Goal: Task Accomplishment & Management: Use online tool/utility

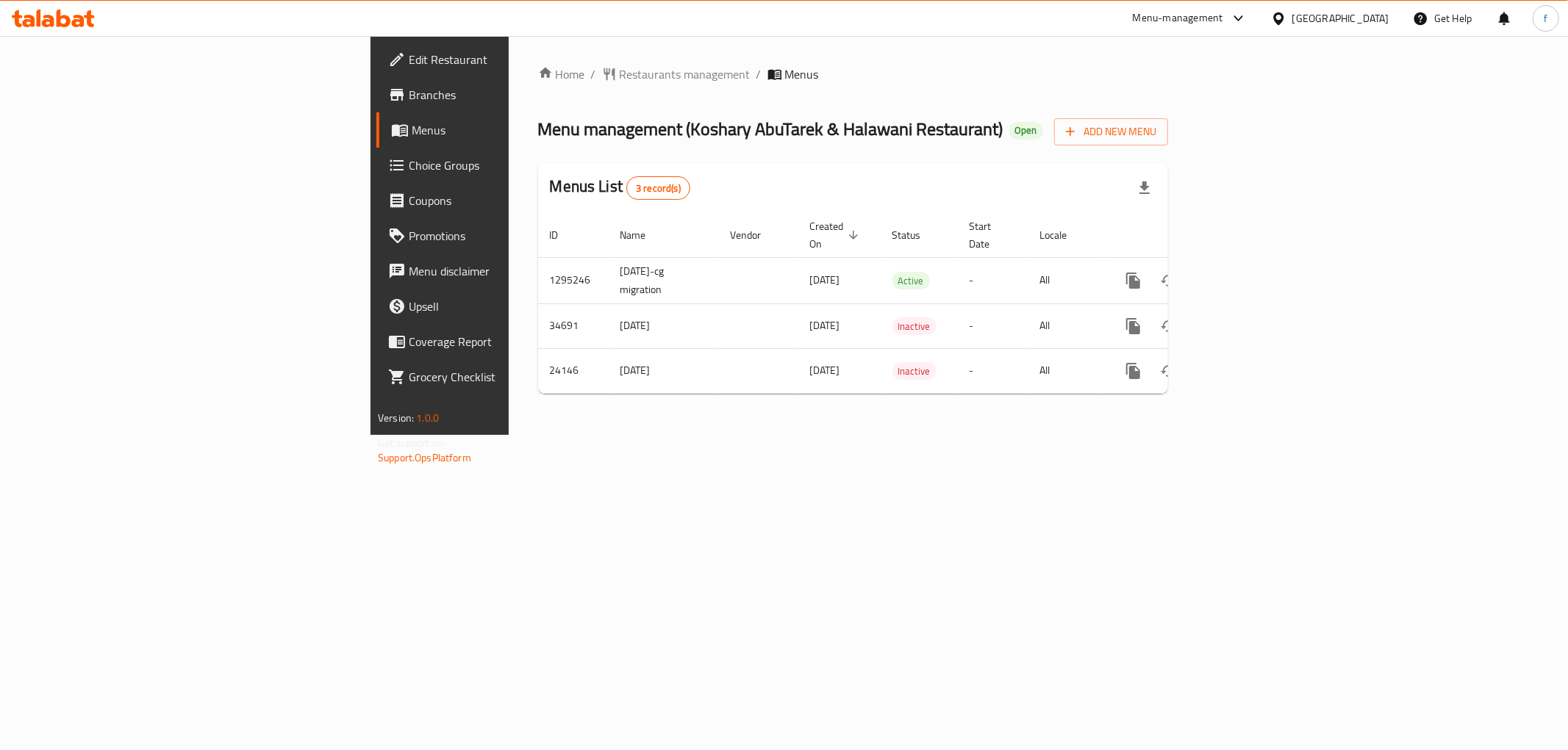
click at [542, 435] on div "Home / Restaurants management / Menus Menu management ( Koshary AbuTarek & Hala…" at bounding box center [853, 235] width 689 height 399
click at [376, 83] on link "Branches" at bounding box center [504, 94] width 256 height 35
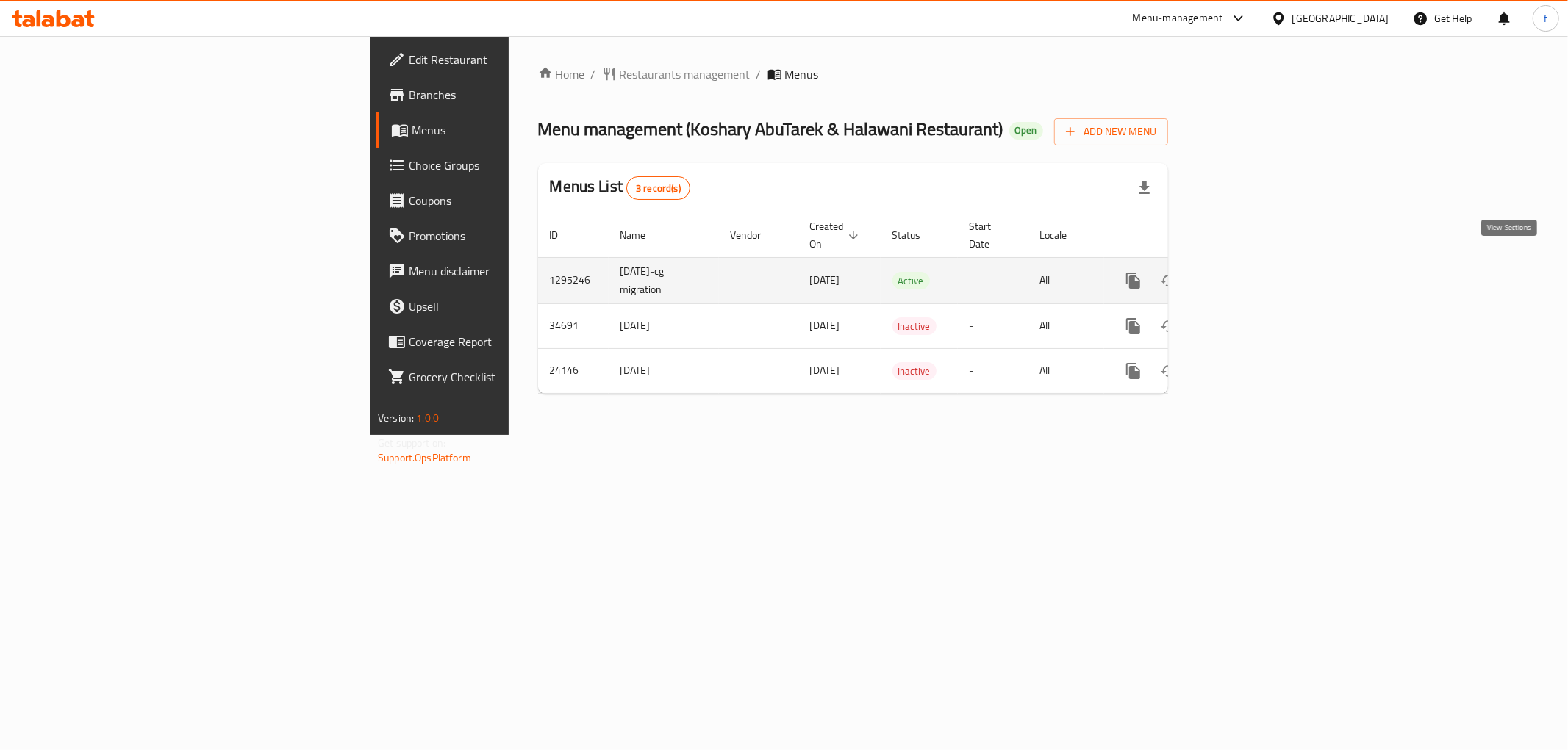
click at [1257, 263] on link "enhanced table" at bounding box center [1239, 280] width 35 height 35
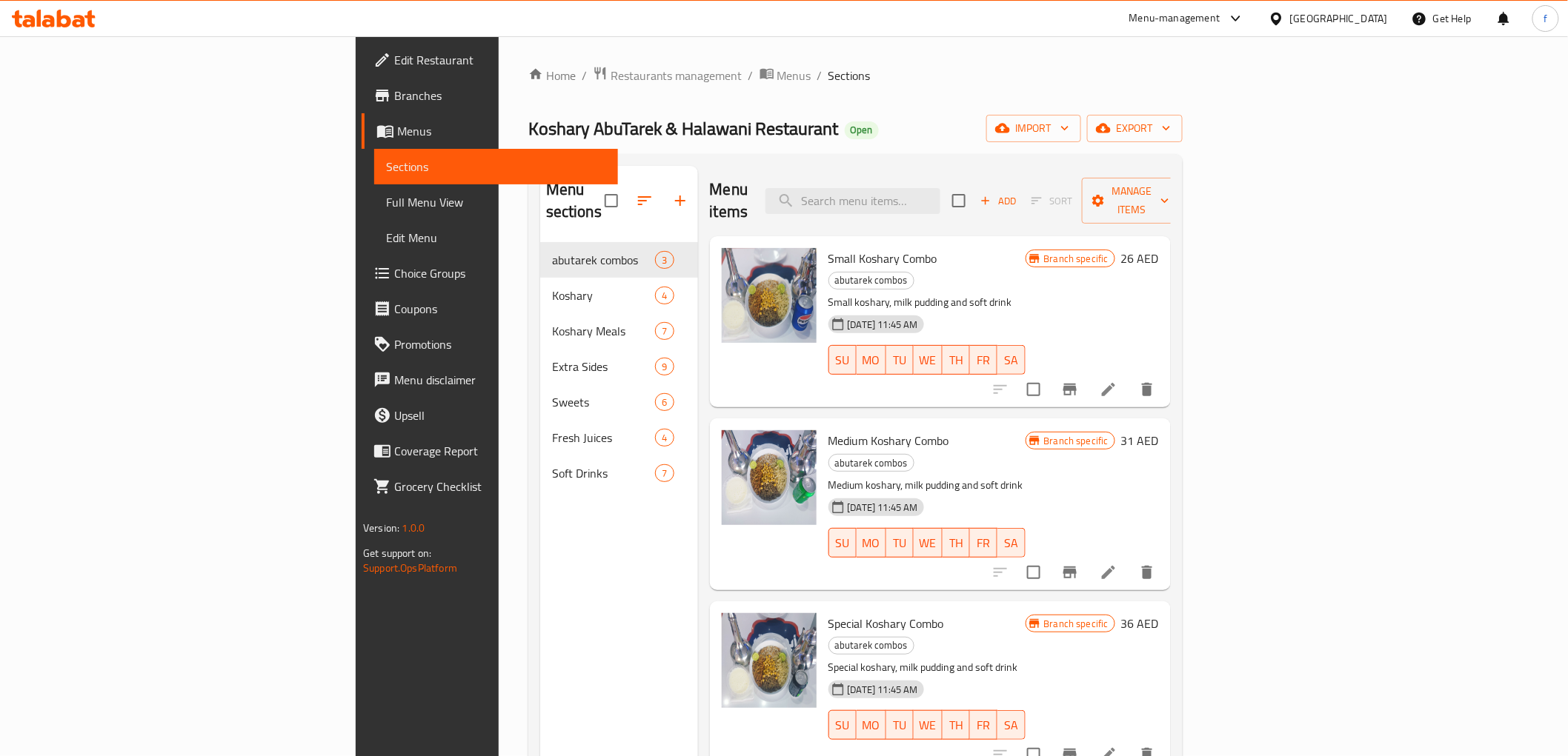
click at [362, 106] on link "Branches" at bounding box center [489, 95] width 256 height 36
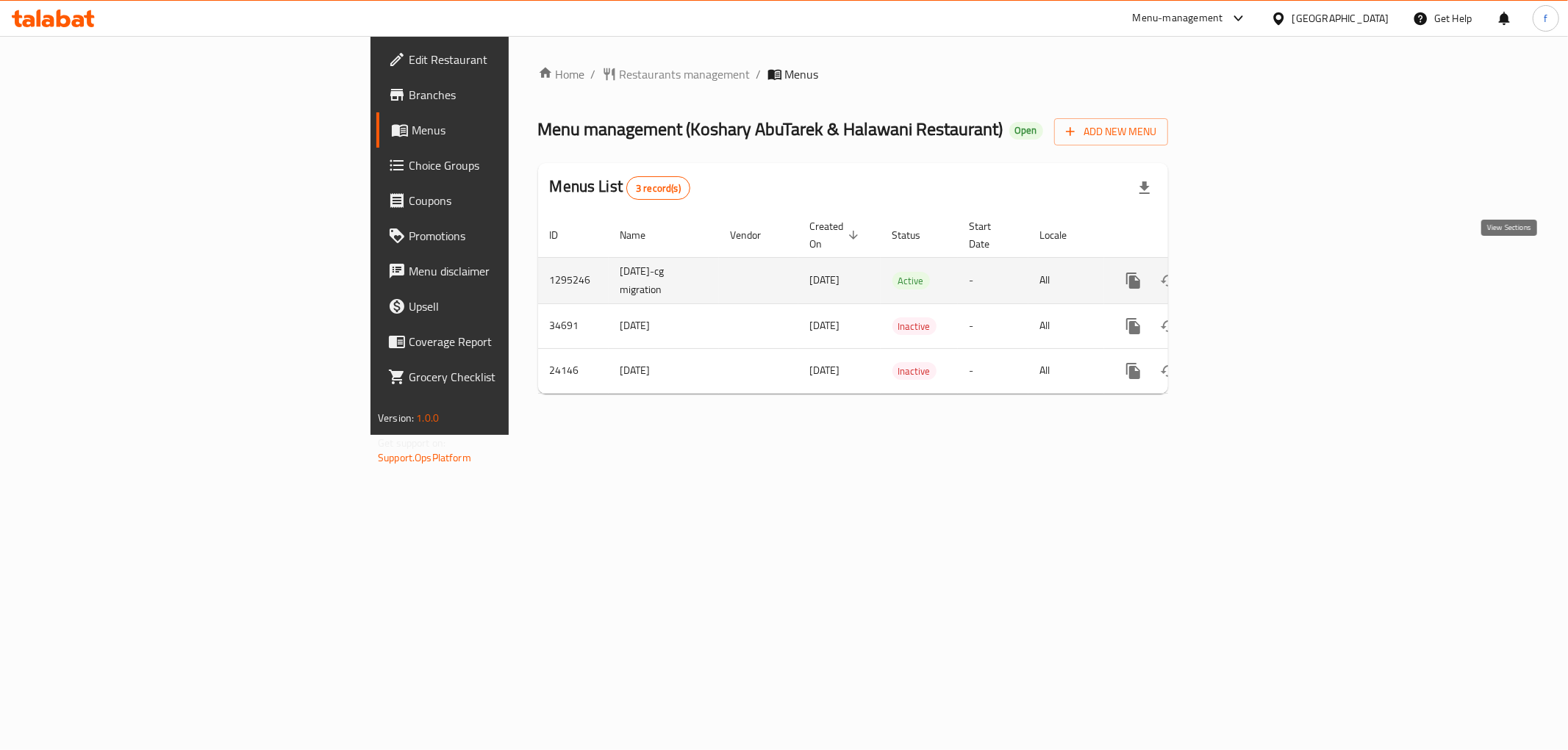
click at [1249, 272] on icon "enhanced table" at bounding box center [1239, 280] width 17 height 17
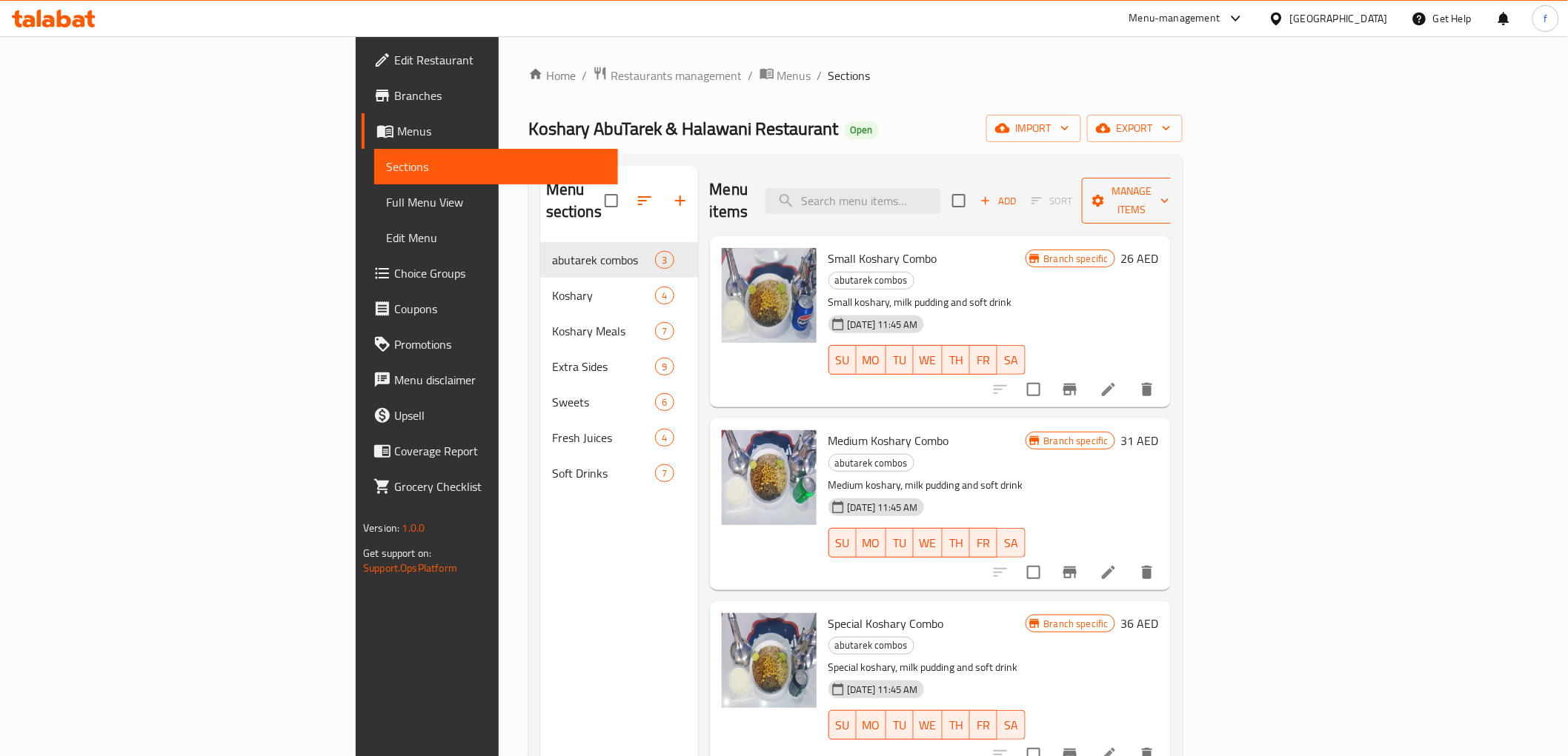
click at [1169, 186] on span "Manage items" at bounding box center [1131, 201] width 76 height 37
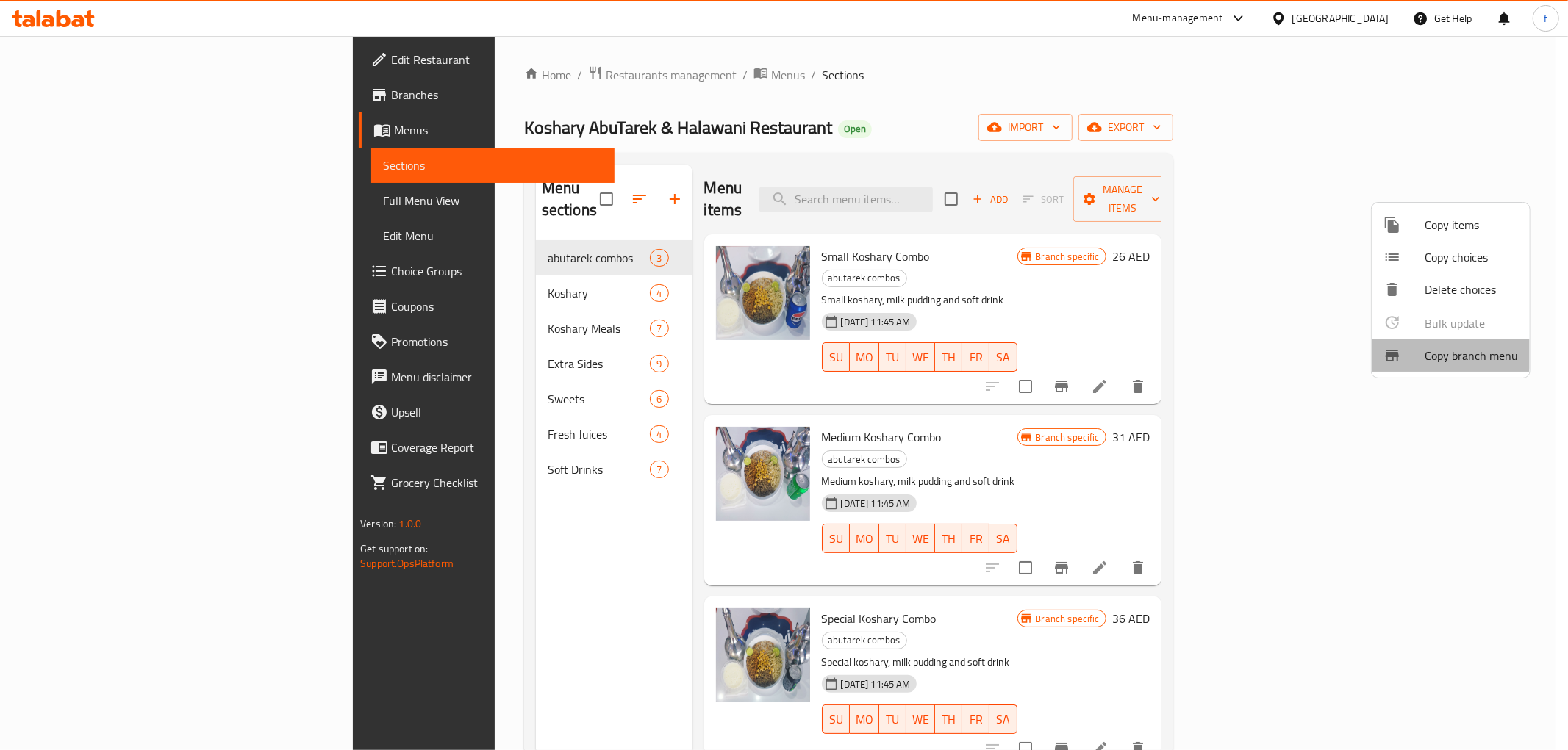
click at [1406, 350] on div at bounding box center [1404, 356] width 42 height 17
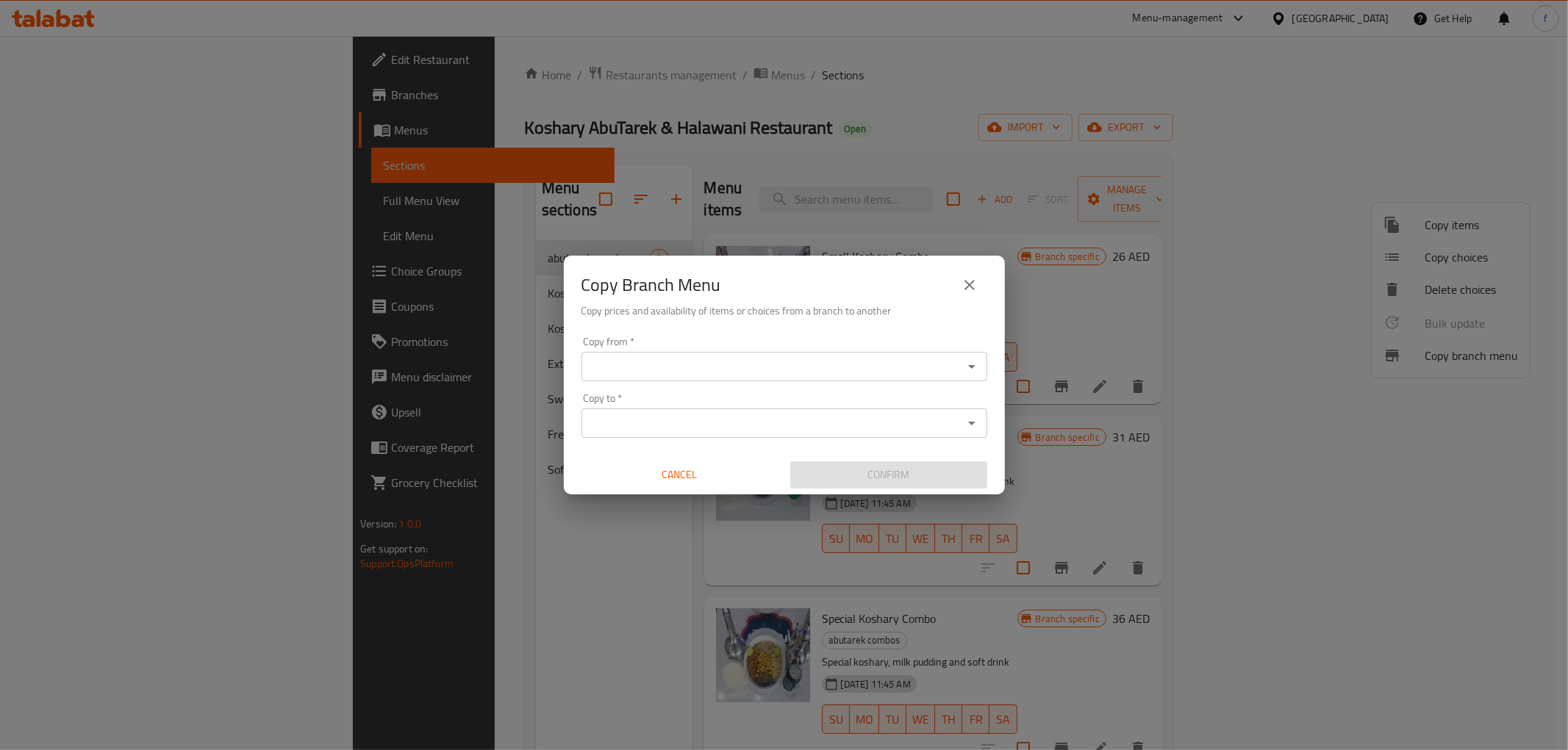
click at [740, 356] on input "Copy from   *" at bounding box center [772, 367] width 373 height 21
click at [647, 373] on input "Copy from   *" at bounding box center [772, 367] width 373 height 21
click at [1108, 48] on div "Copy Branch Menu Copy prices and availability of items or choices from a branch…" at bounding box center [784, 375] width 1568 height 750
click at [946, 369] on input "Copy from   *" at bounding box center [772, 367] width 373 height 21
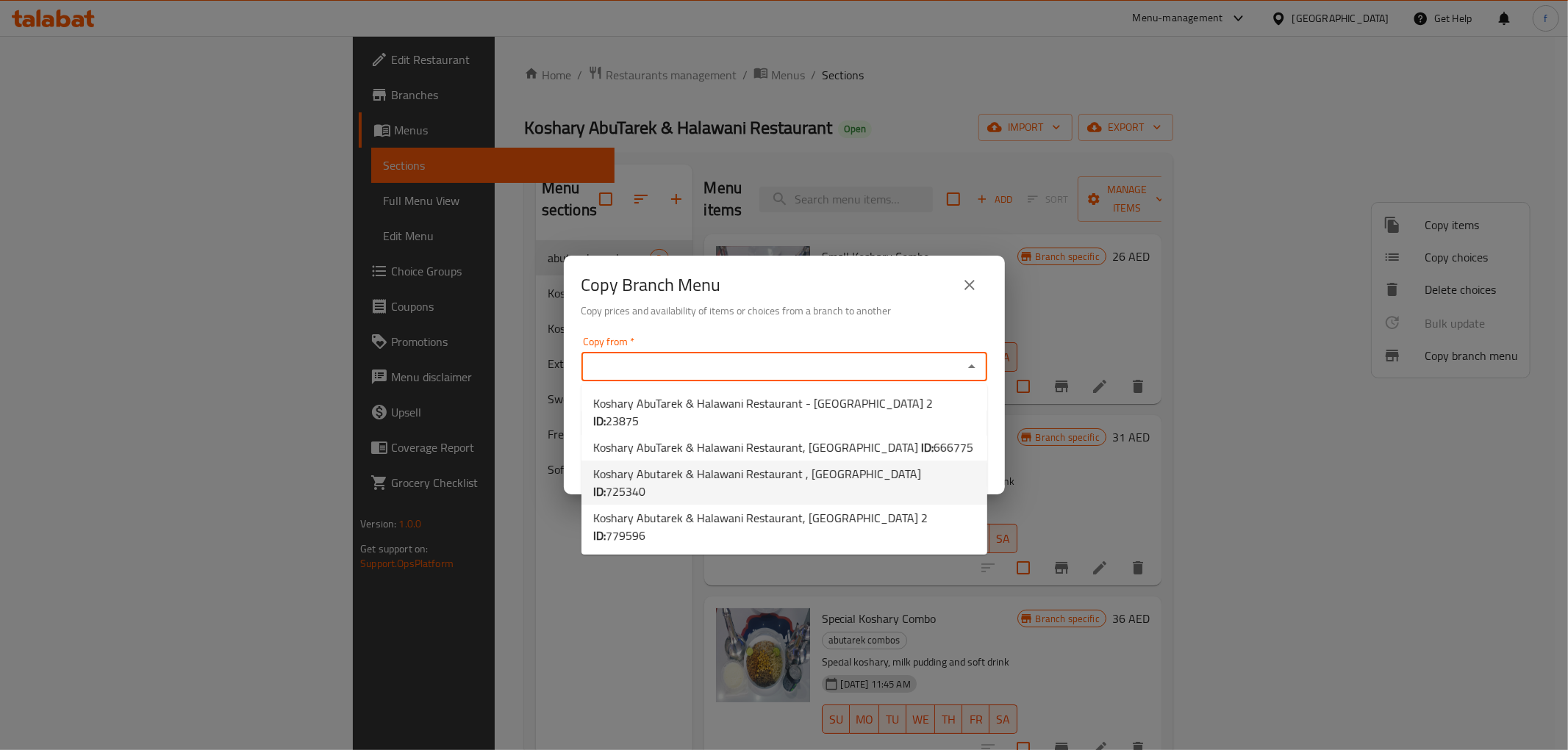
click at [646, 481] on span "725340" at bounding box center [626, 491] width 40 height 22
type input "Koshary Abutarek & Halawani Restaurant , Al Taawun"
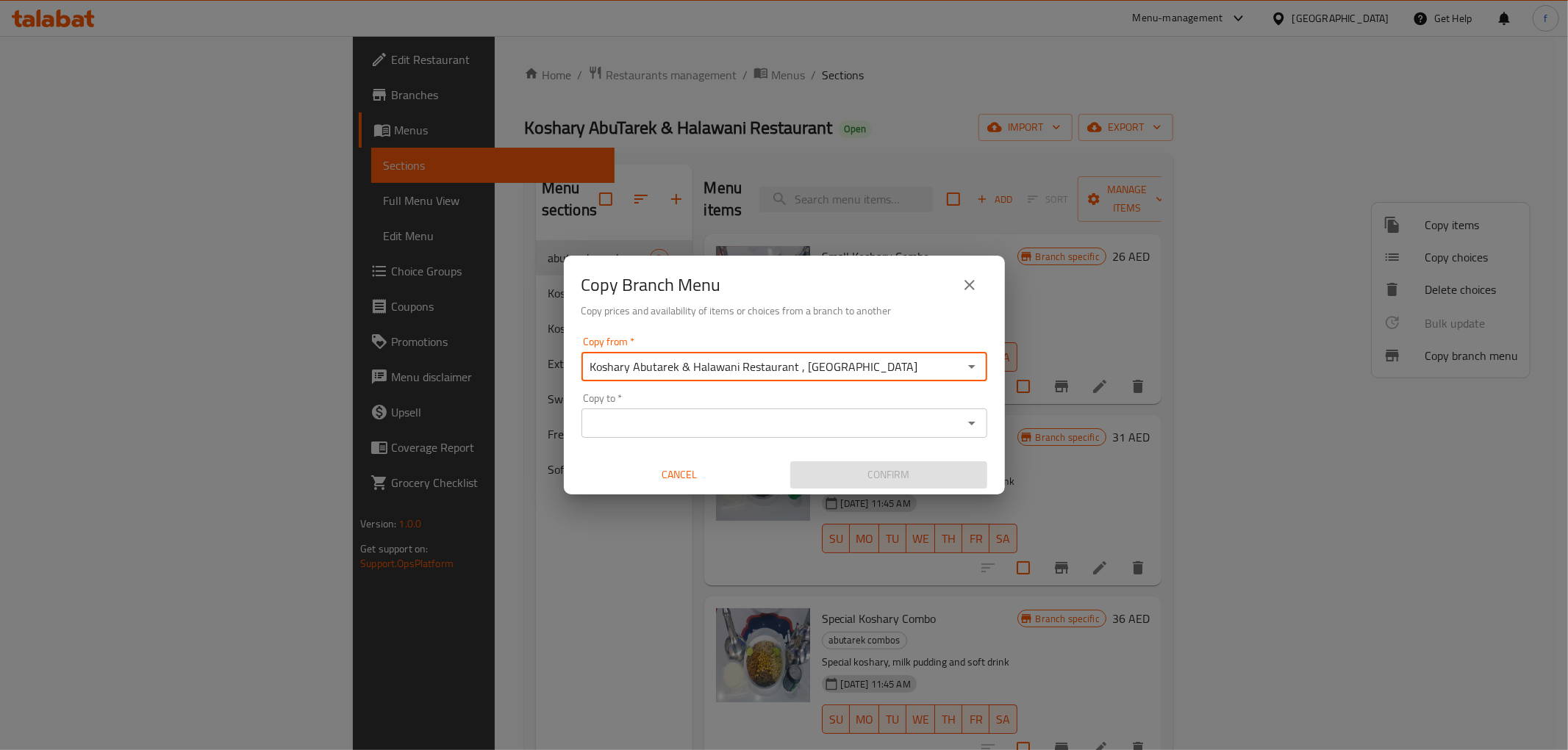
click at [973, 435] on div "Copy to *" at bounding box center [784, 423] width 406 height 29
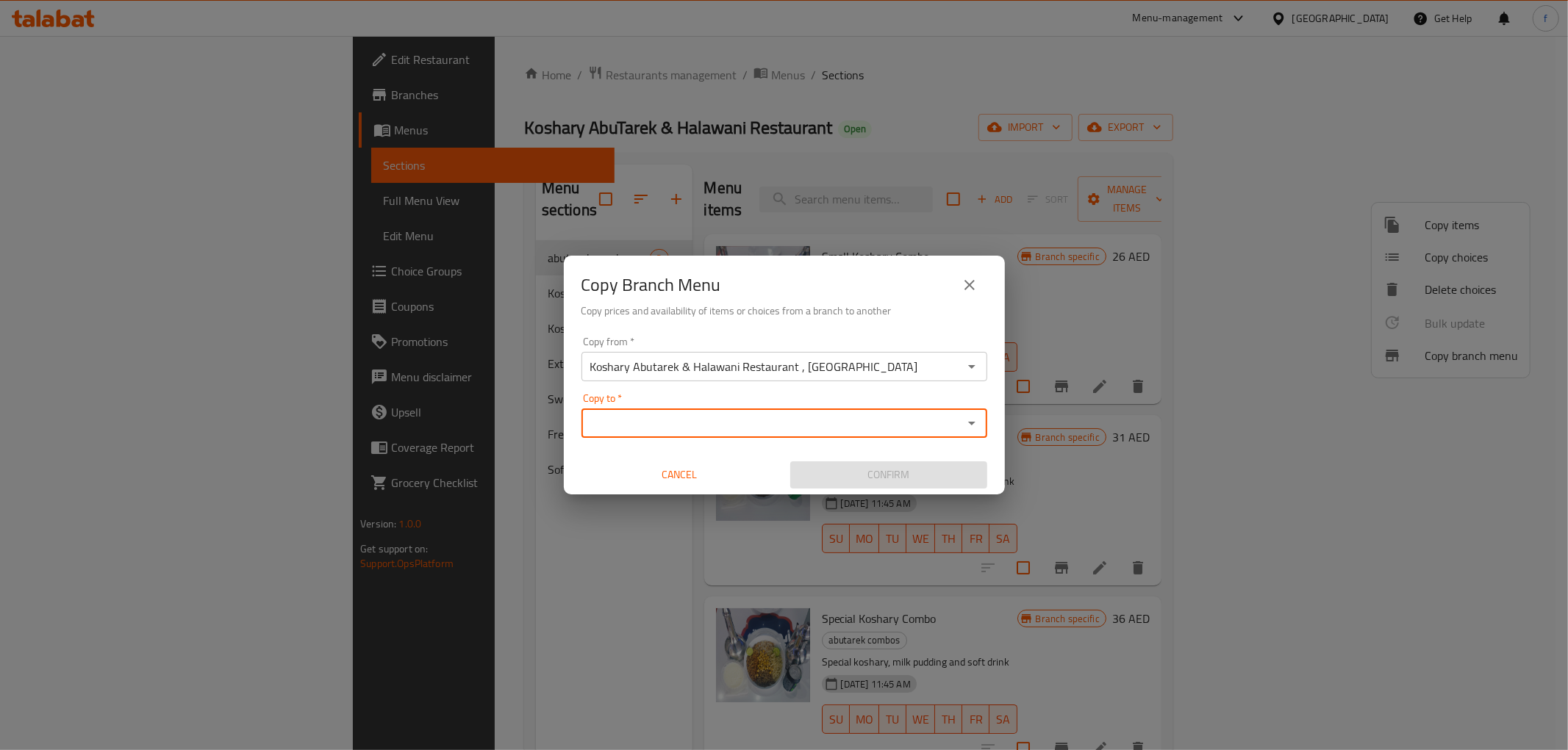
click at [970, 418] on icon "Open" at bounding box center [972, 423] width 17 height 17
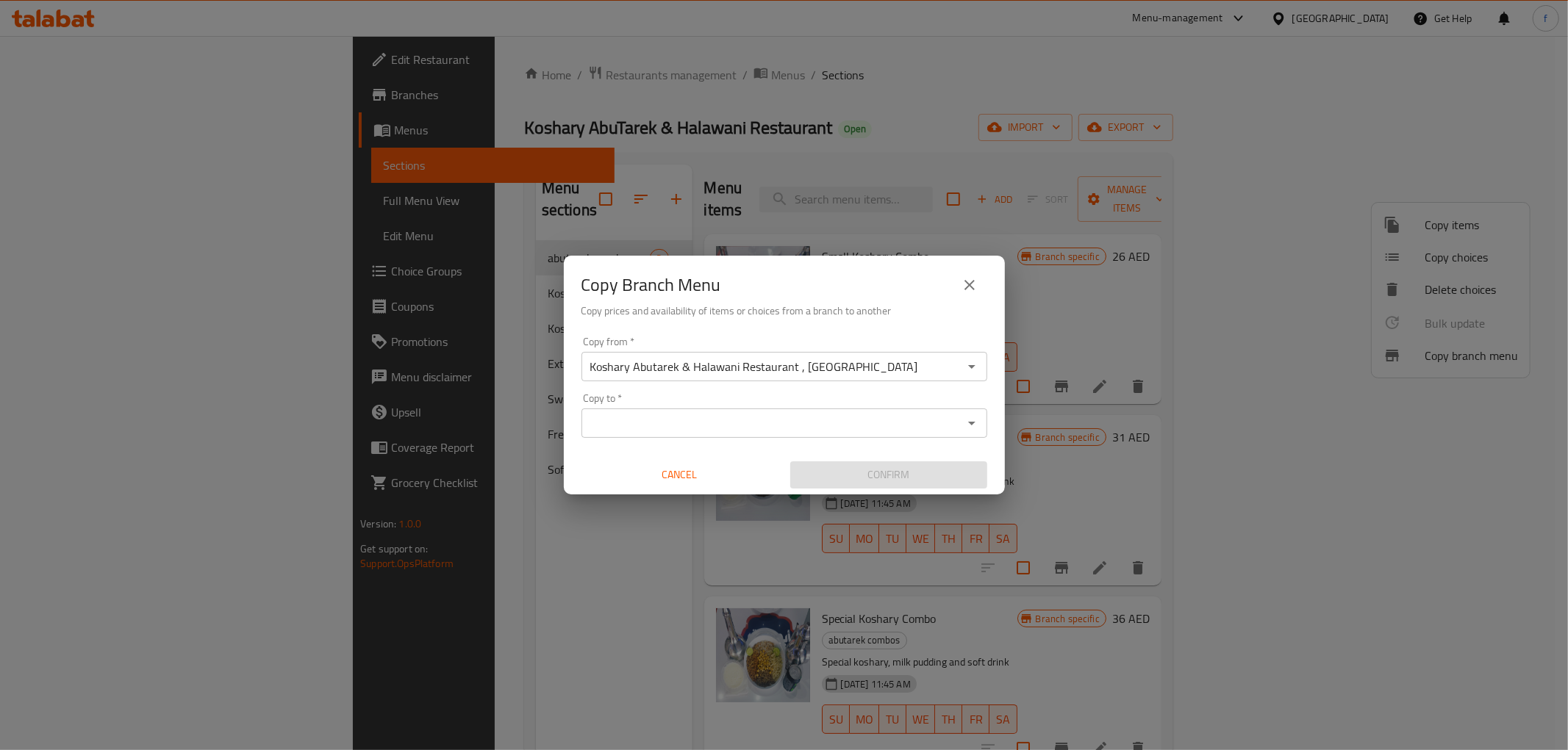
click at [952, 441] on div "Copy from   * Koshary Abutarek & Halawani Restaurant , Al Taawun Copy from * Co…" at bounding box center [785, 412] width 441 height 163
click at [965, 422] on icon "Open" at bounding box center [972, 423] width 17 height 17
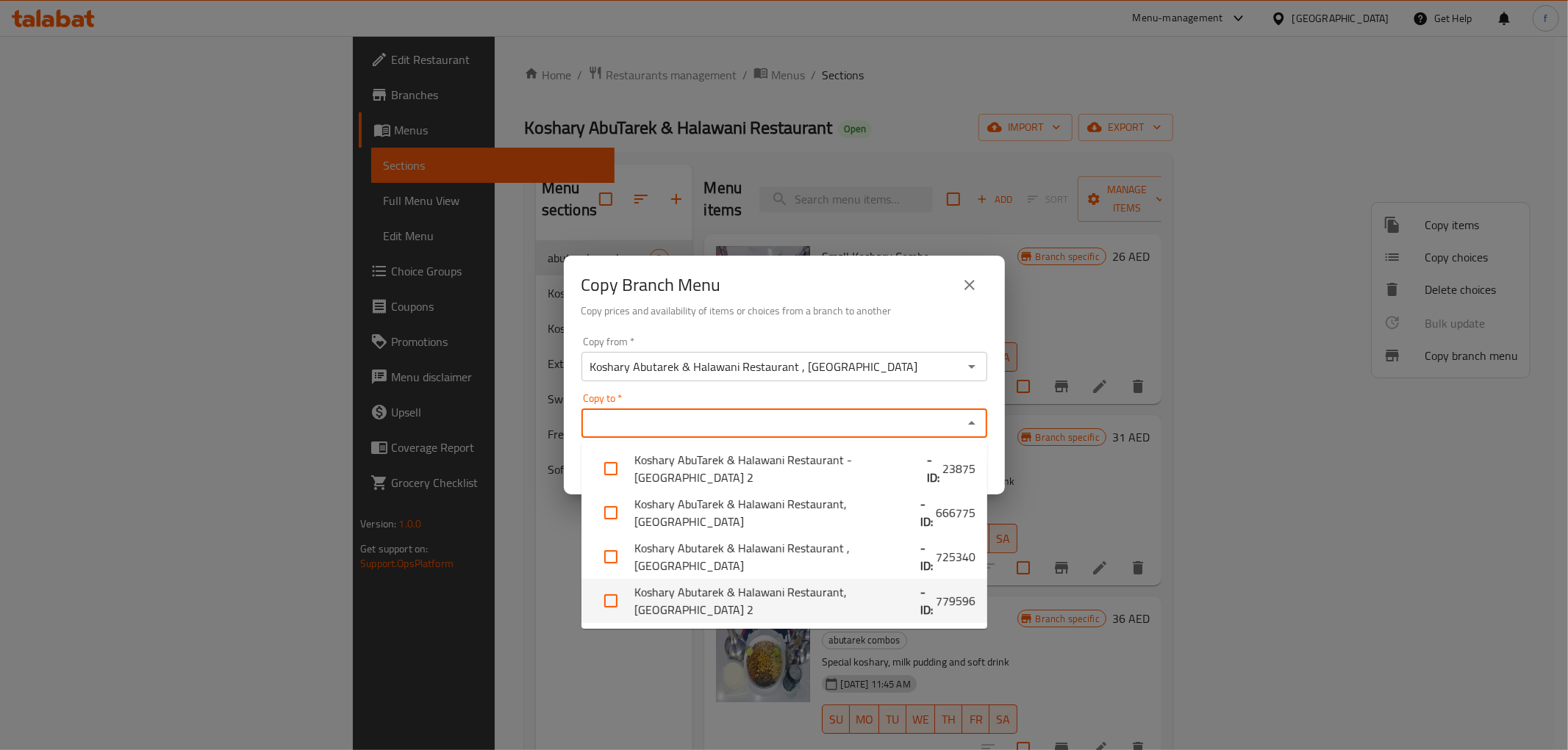
click at [935, 603] on span "779596" at bounding box center [955, 601] width 40 height 17
checkbox input "true"
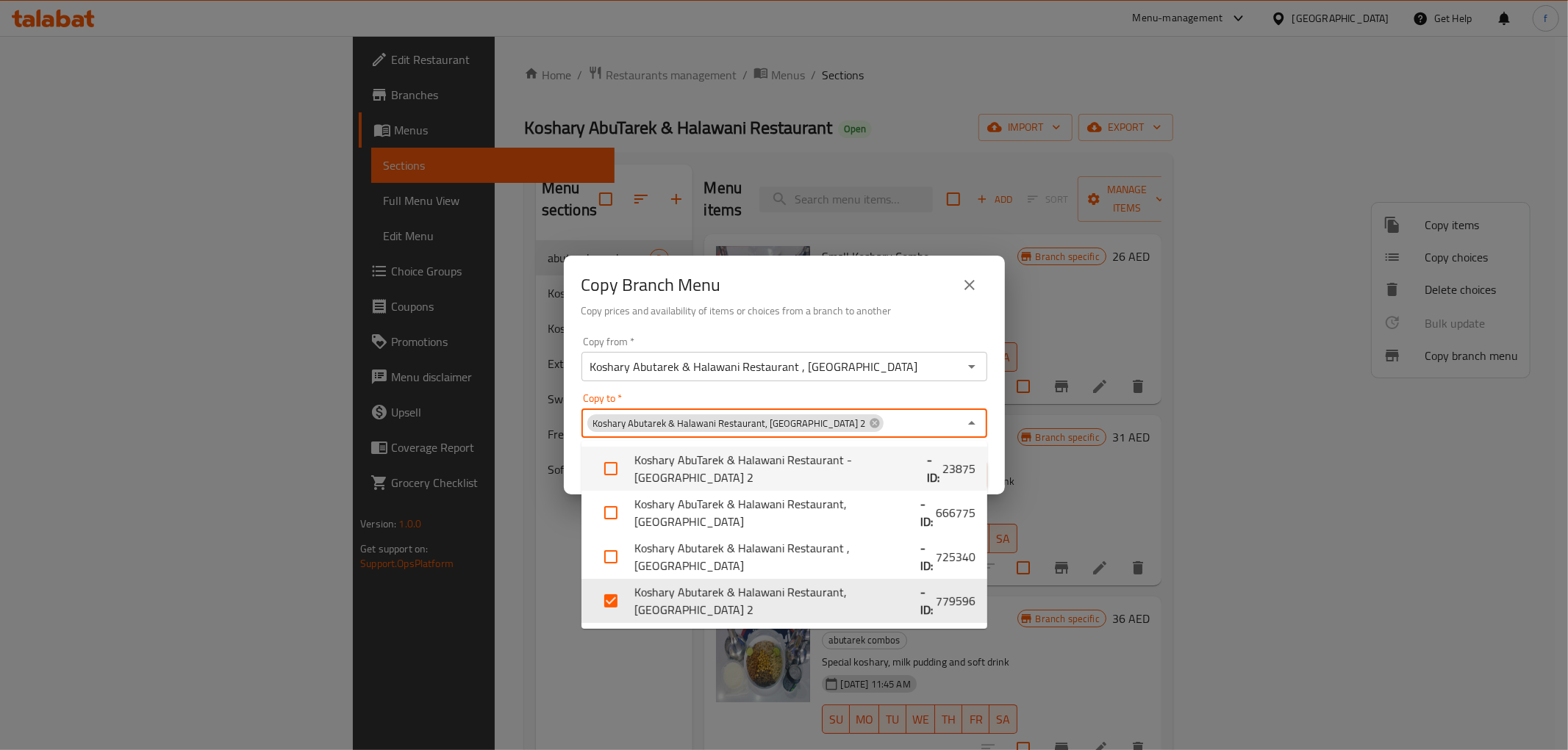
click at [932, 399] on div "Copy to   * Koshary Abutarek & Halawani Restaurant, Al Nakhil 2 Copy to *" at bounding box center [784, 416] width 406 height 45
click at [995, 458] on div "Copy from   * Koshary Abutarek & Halawani Restaurant , Al Taawun Copy from * Co…" at bounding box center [785, 412] width 441 height 163
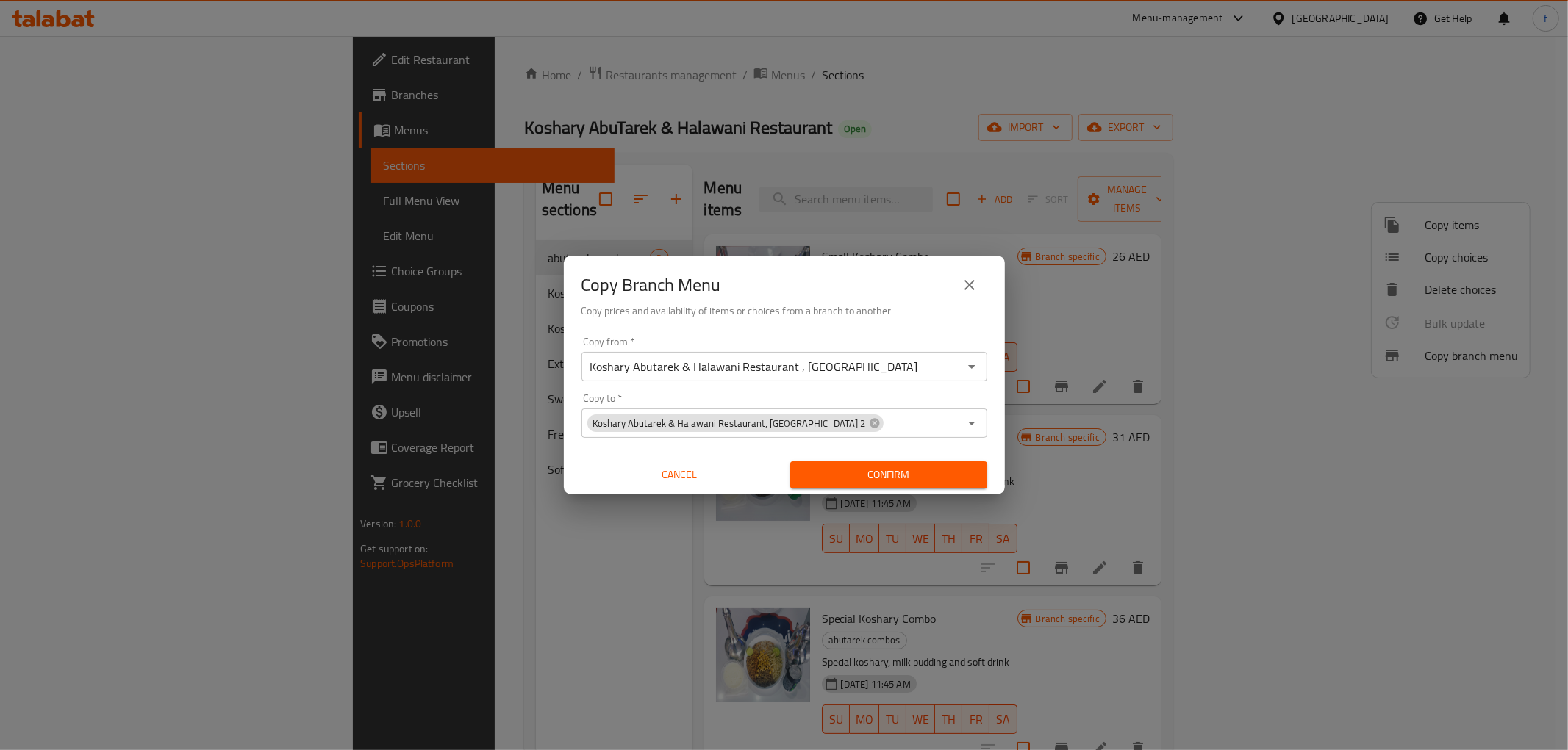
click at [975, 369] on icon "Open" at bounding box center [972, 367] width 17 height 17
click at [961, 374] on div at bounding box center [971, 367] width 19 height 21
click at [965, 373] on icon "Open" at bounding box center [972, 367] width 17 height 17
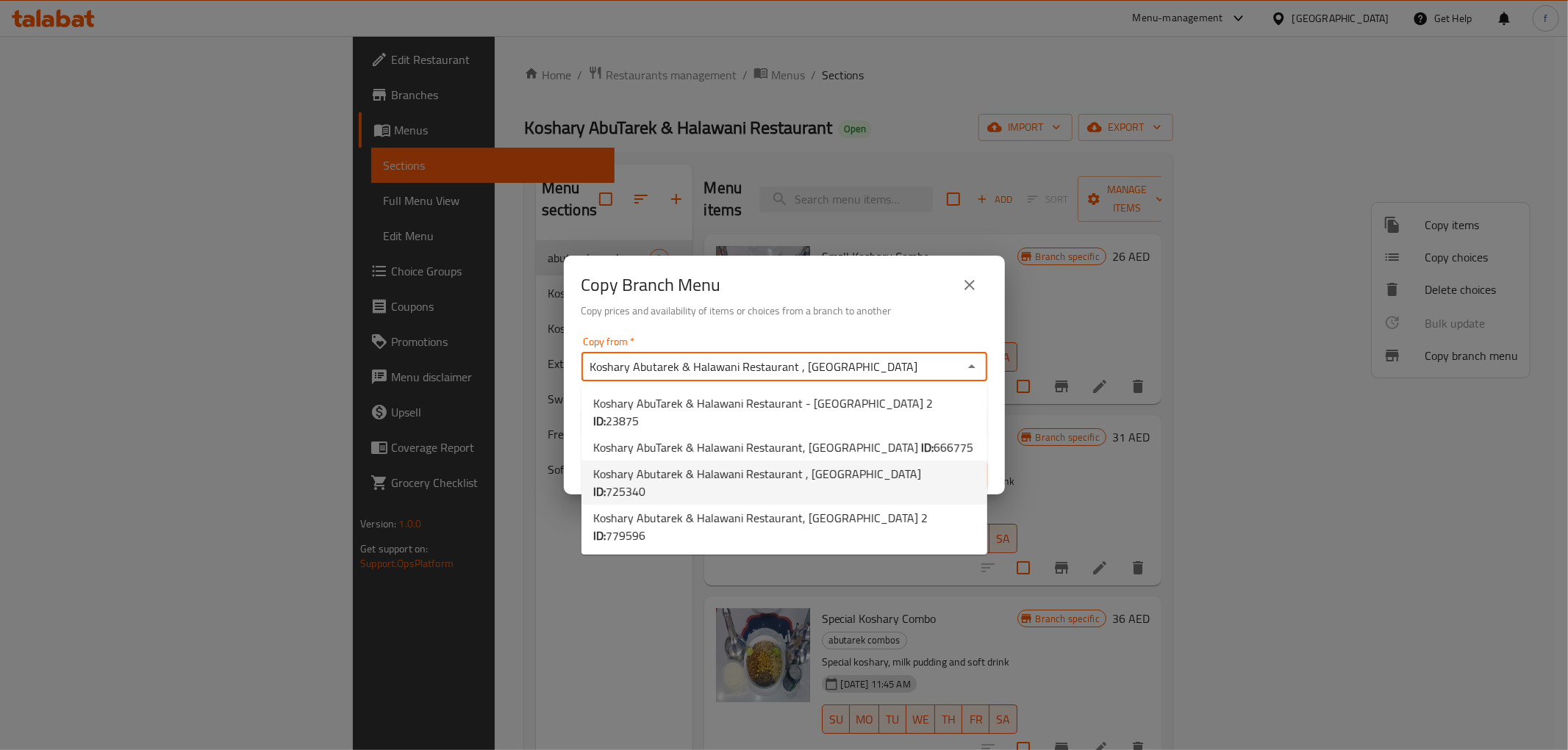
click at [965, 373] on icon "Close" at bounding box center [972, 367] width 17 height 17
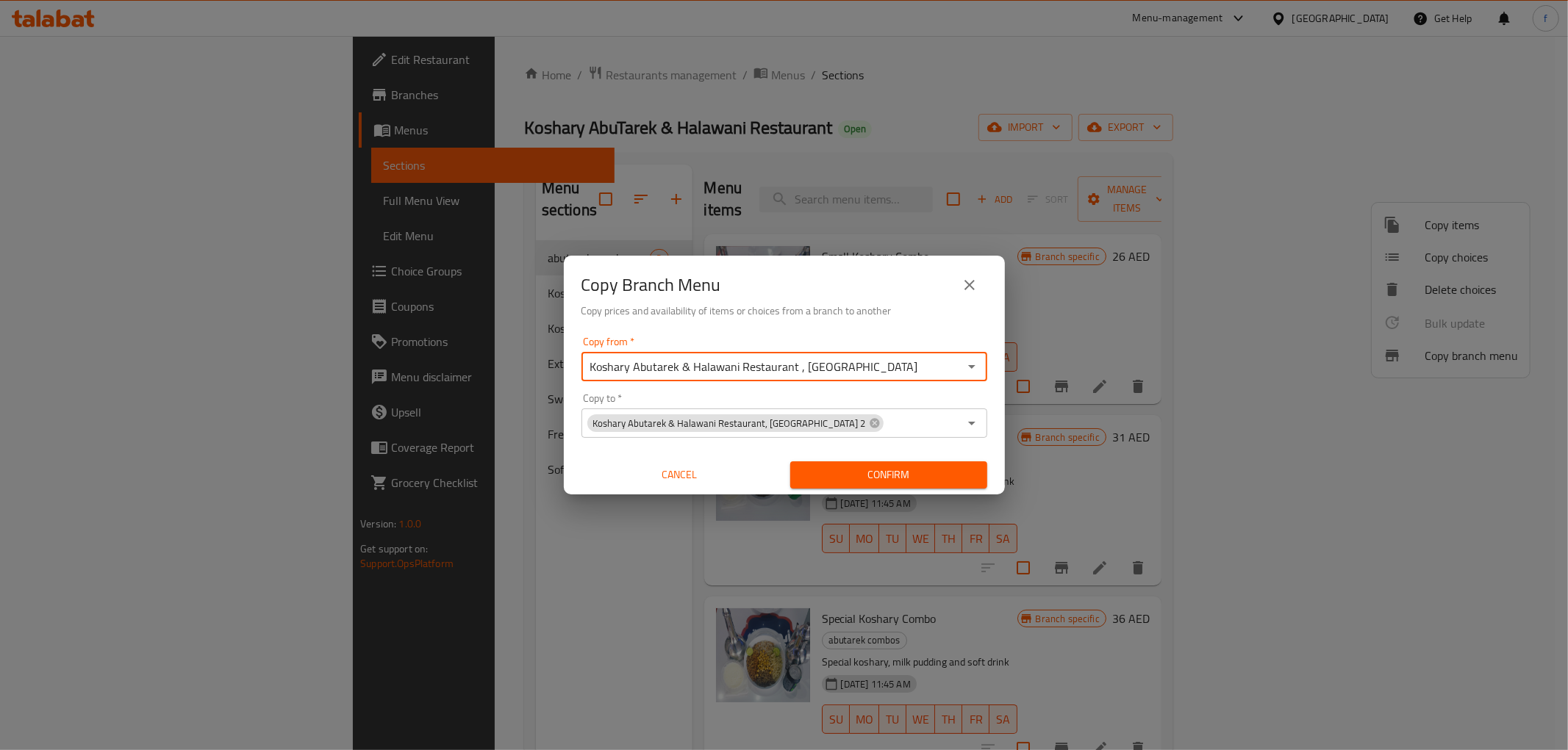
click at [963, 317] on h6 "Copy prices and availability of items or choices from a branch to another" at bounding box center [784, 311] width 406 height 16
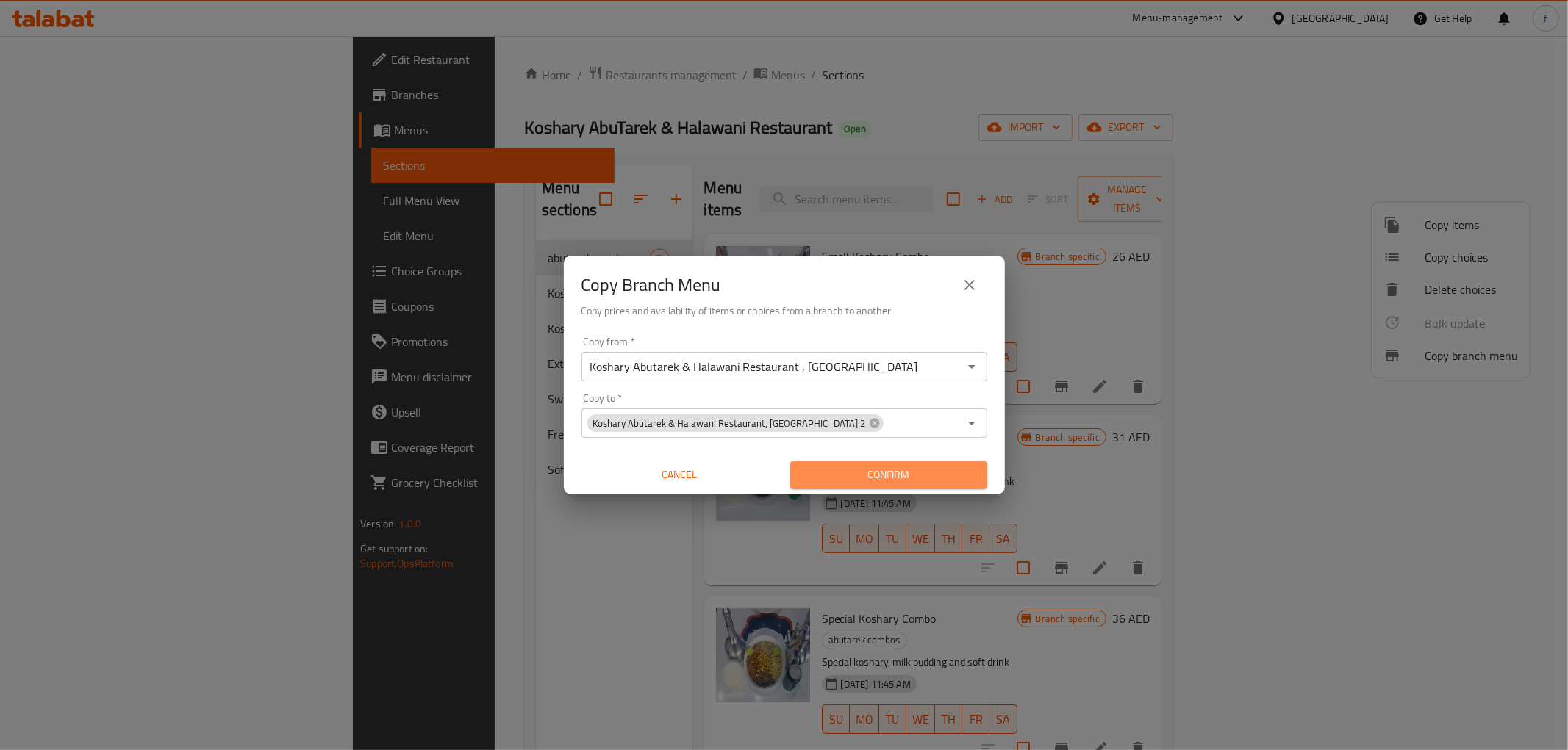
click at [916, 471] on span "Confirm" at bounding box center [889, 475] width 173 height 18
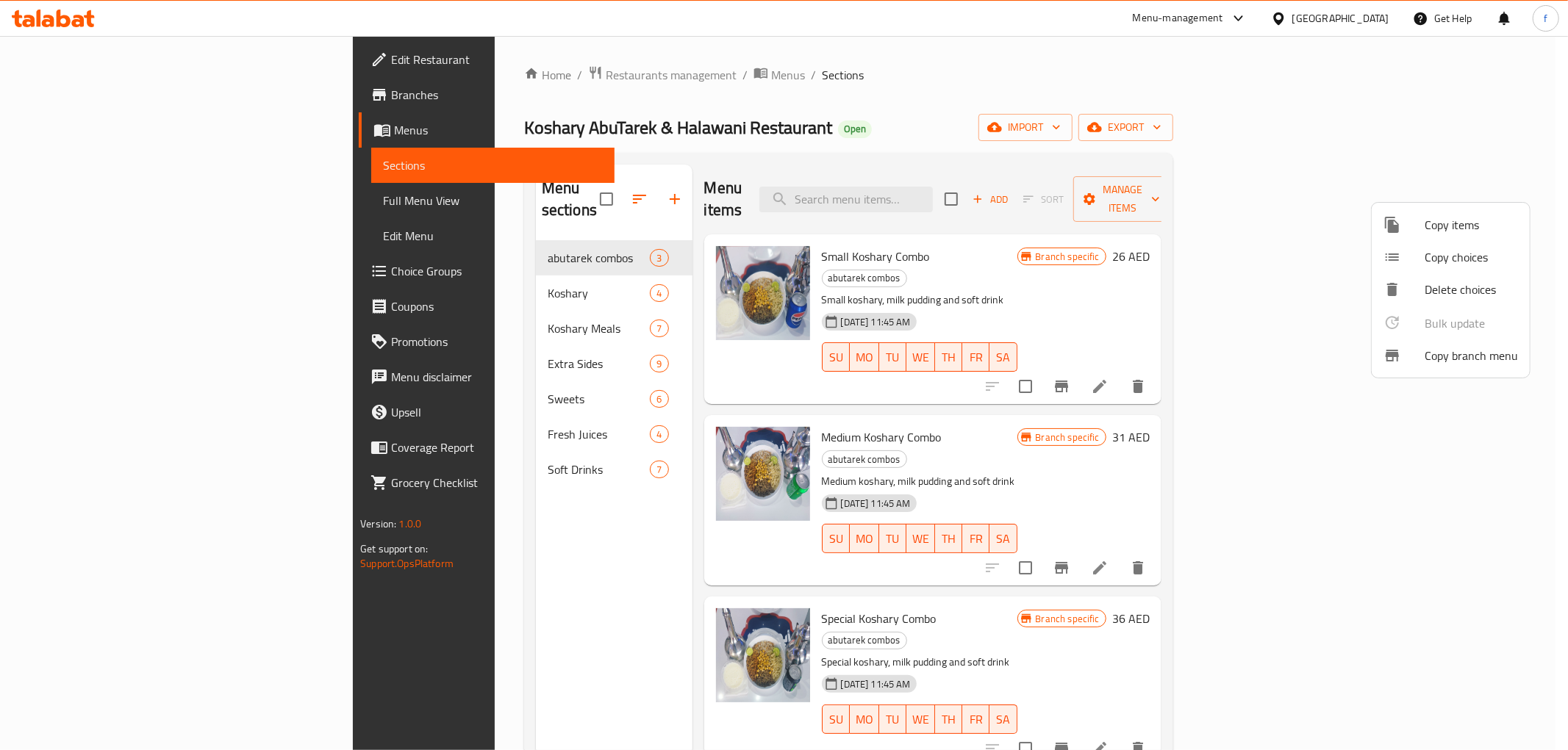
click at [103, 96] on div at bounding box center [784, 375] width 1568 height 750
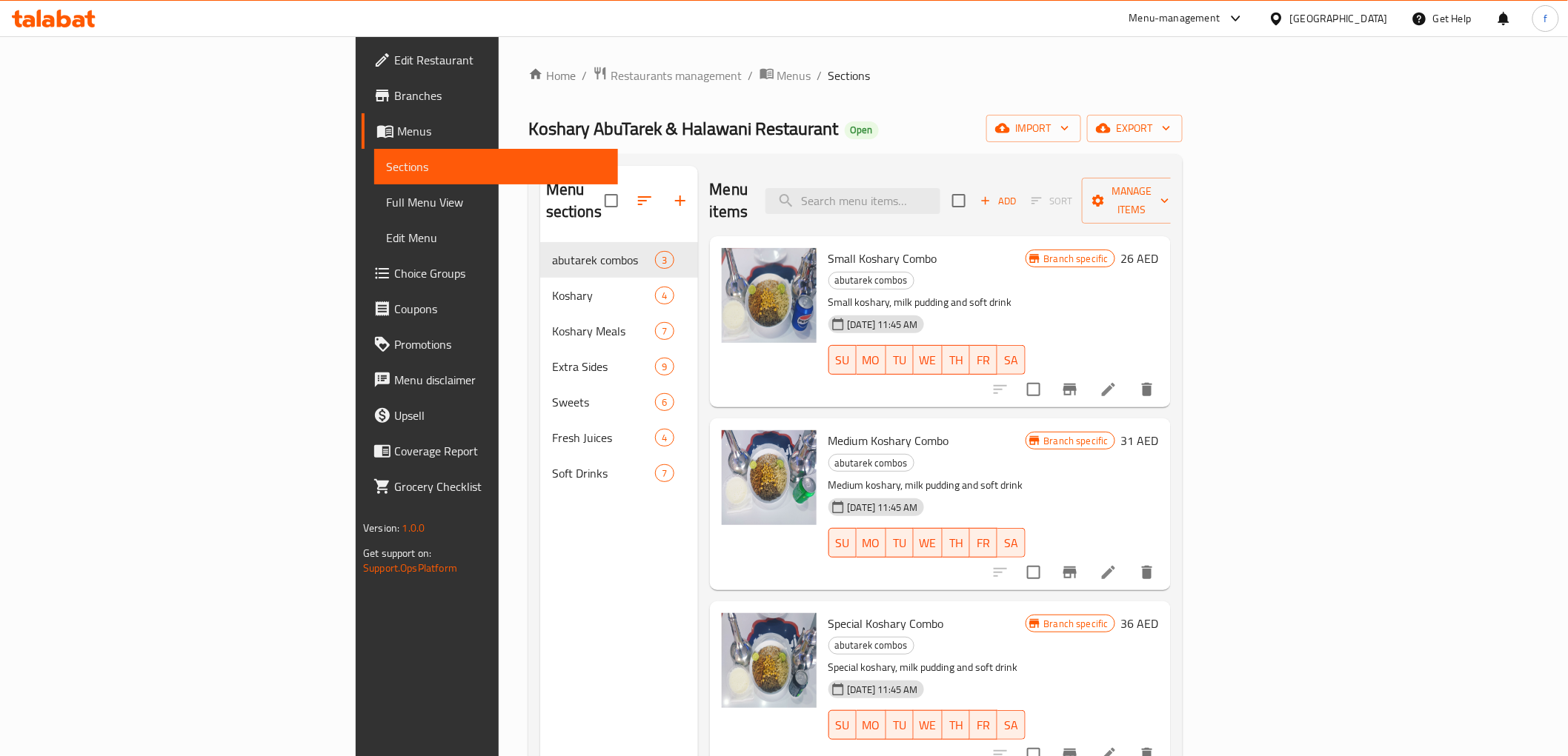
click at [394, 97] on span "Branches" at bounding box center [500, 95] width 211 height 17
